Goal: Task Accomplishment & Management: Complete application form

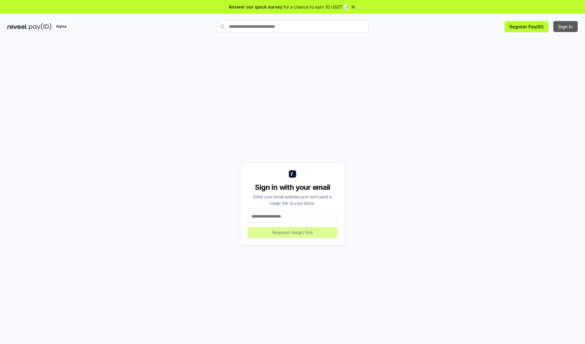
click at [566, 27] on button "Sign In" at bounding box center [566, 26] width 24 height 11
type input "**********"
click at [293, 232] on button "Request magic link" at bounding box center [293, 232] width 90 height 11
